Goal: Find specific page/section: Find specific page/section

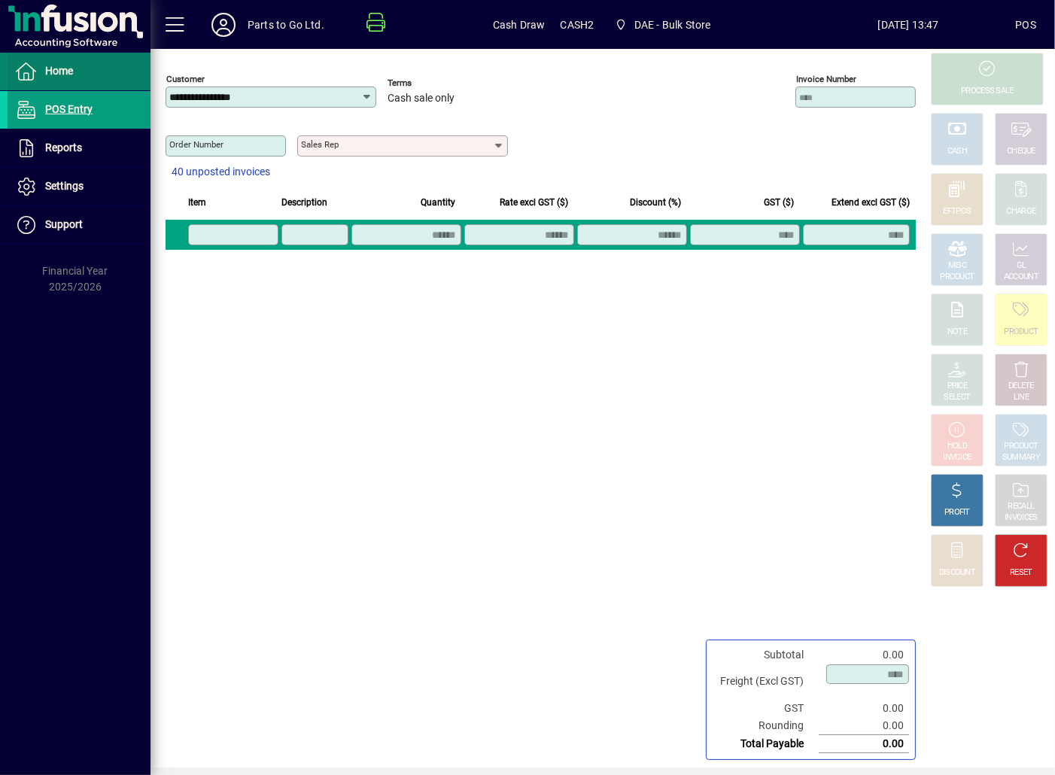
click at [64, 75] on span "Home" at bounding box center [59, 71] width 28 height 12
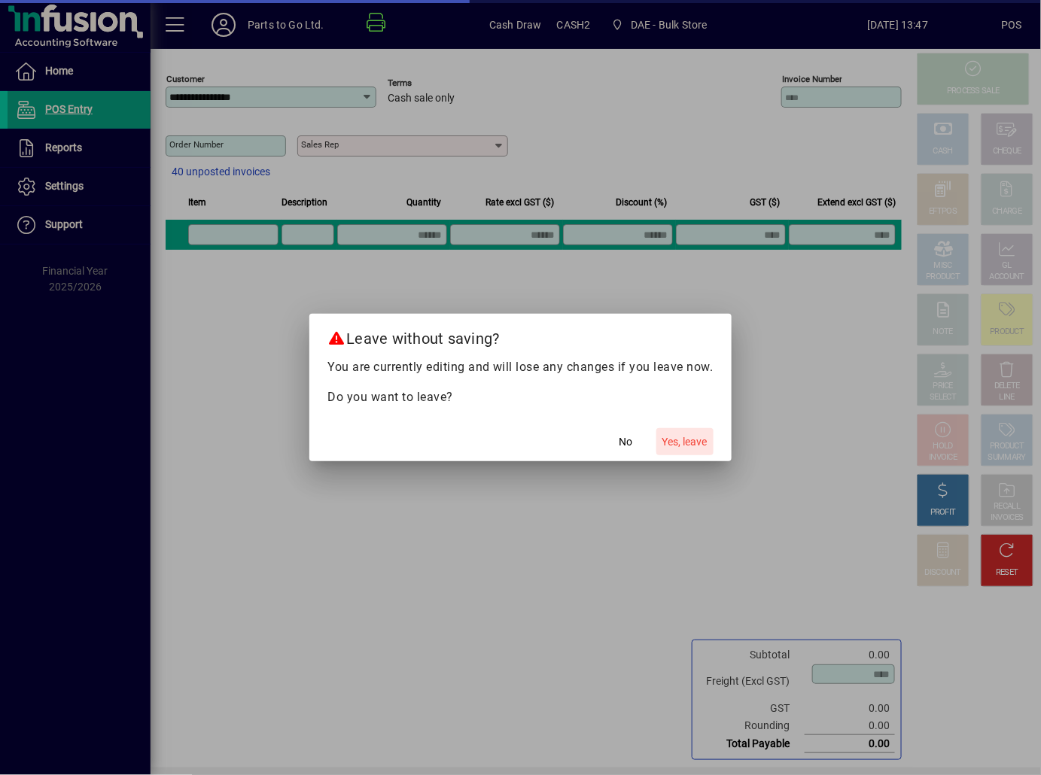
click at [683, 442] on span "Yes, leave" at bounding box center [684, 442] width 45 height 16
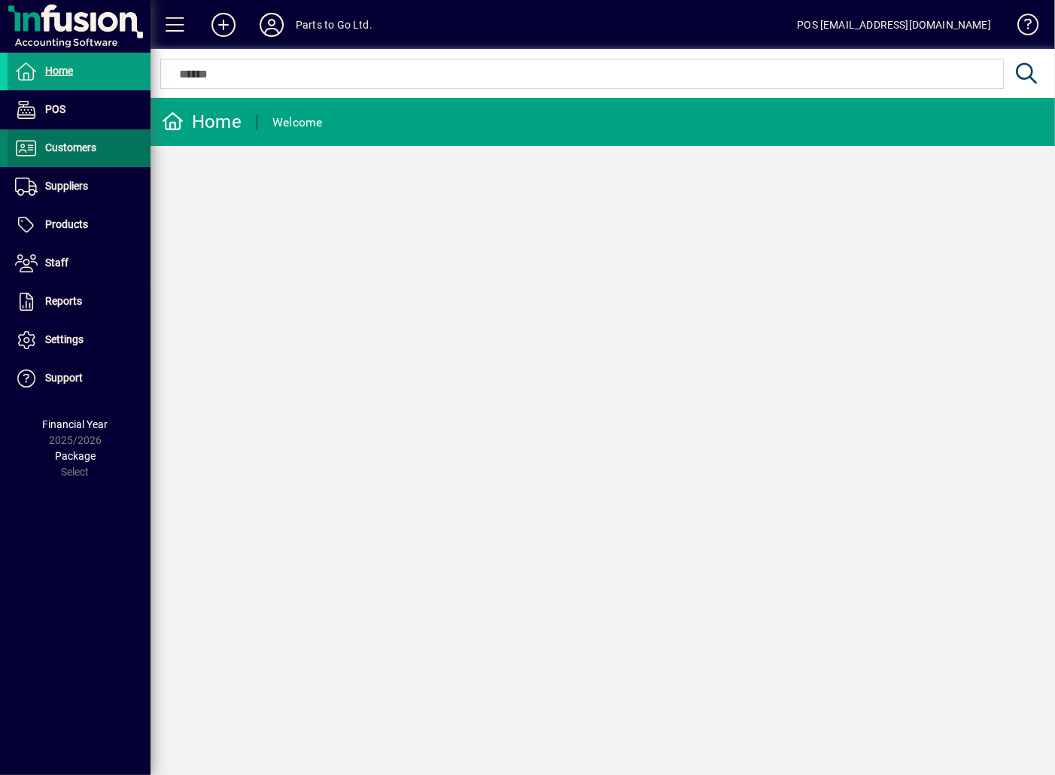
click at [61, 151] on span "Customers" at bounding box center [70, 148] width 51 height 12
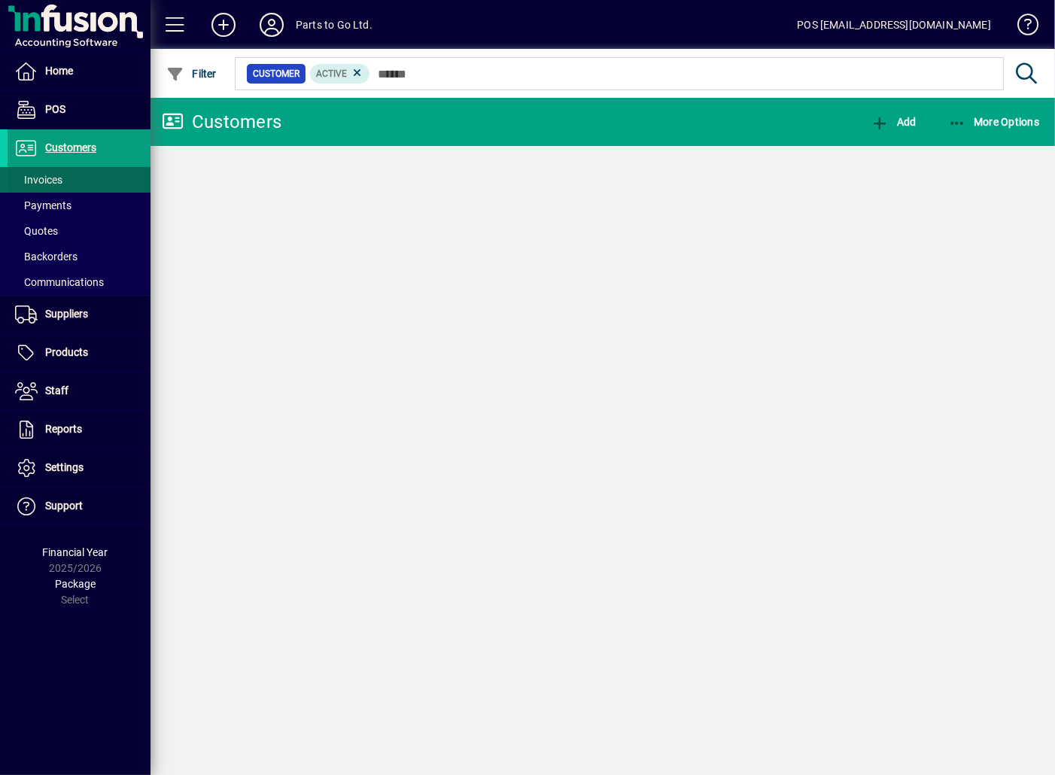
click at [50, 183] on span "Invoices" at bounding box center [38, 180] width 47 height 12
